Goal: Task Accomplishment & Management: Use online tool/utility

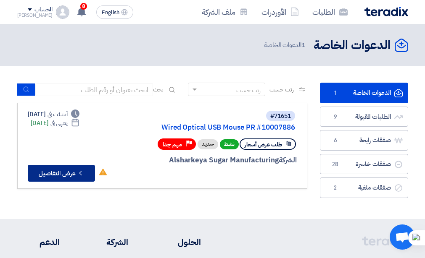
click at [51, 168] on button "Check details عرض التفاصيل" at bounding box center [61, 173] width 67 height 17
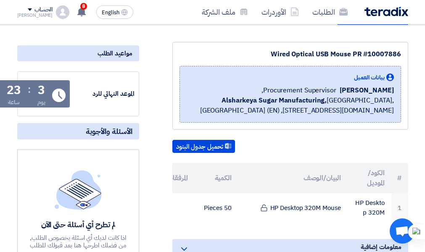
scroll to position [168, 0]
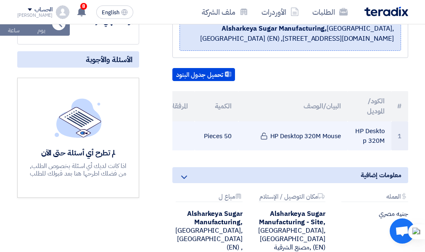
click at [291, 146] on td "HP Desktop 320M Mouse" at bounding box center [292, 135] width 109 height 29
click at [291, 147] on td "HP Desktop 320M Mouse" at bounding box center [292, 135] width 109 height 29
drag, startPoint x: 291, startPoint y: 147, endPoint x: 276, endPoint y: 145, distance: 14.8
copy tr "HP Desktop 320M Mouse"
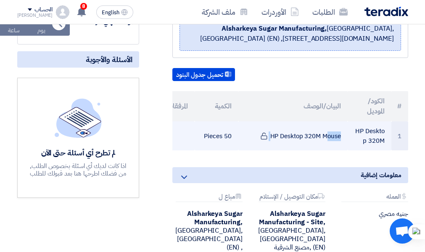
copy tr "HP Desktop 320M Mouse"
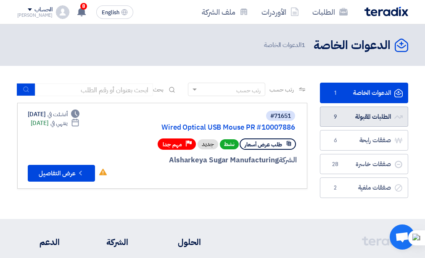
click at [351, 115] on link "الطلبات المقبولة الطلبات المقبولة 9" at bounding box center [364, 117] width 88 height 21
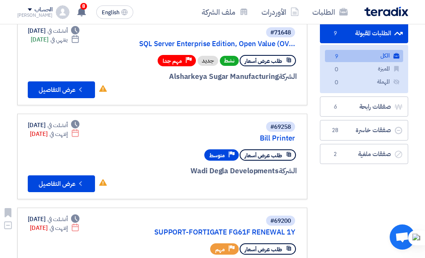
scroll to position [84, 0]
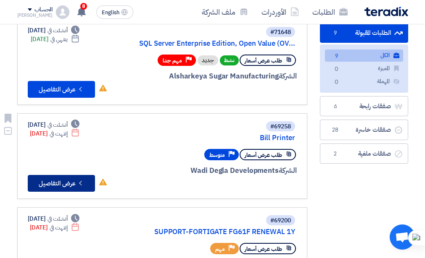
click at [71, 179] on button "Check details عرض التفاصيل" at bounding box center [61, 183] width 67 height 17
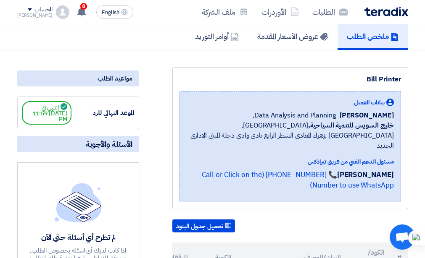
scroll to position [168, 0]
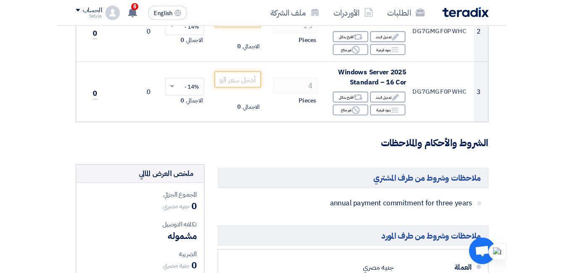
scroll to position [126, 0]
